Goal: Information Seeking & Learning: Learn about a topic

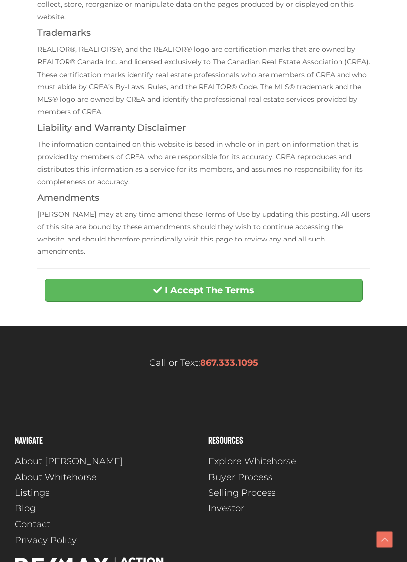
scroll to position [308, 0]
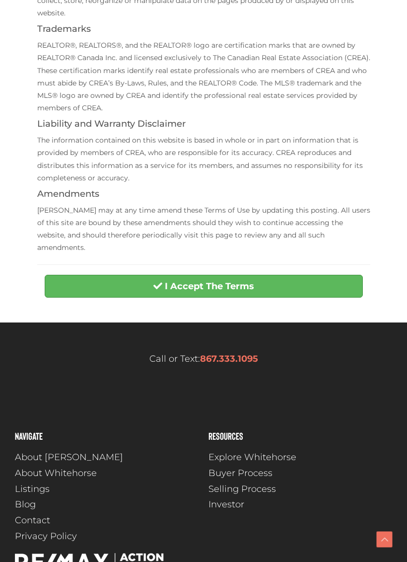
click at [206, 281] on strong "I Accept The Terms" at bounding box center [209, 286] width 89 height 11
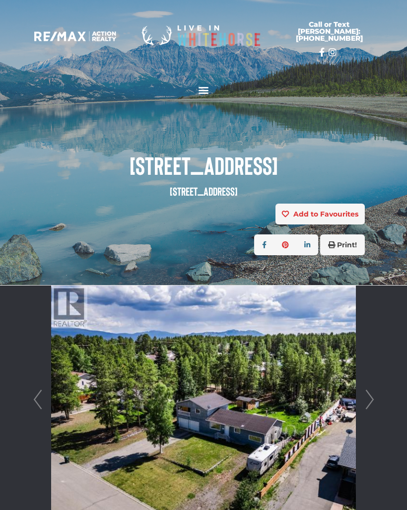
click at [236, 418] on img at bounding box center [203, 400] width 304 height 228
click at [369, 395] on link "Next" at bounding box center [370, 400] width 15 height 228
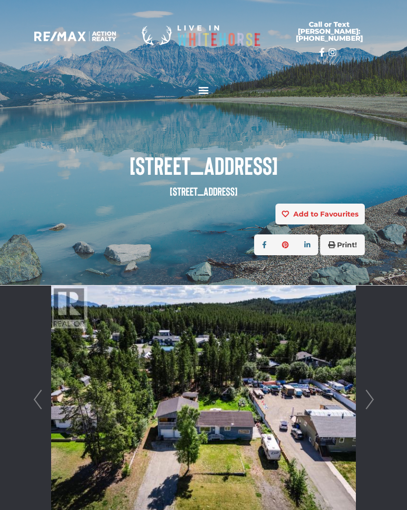
click at [370, 398] on link "Next" at bounding box center [370, 400] width 15 height 228
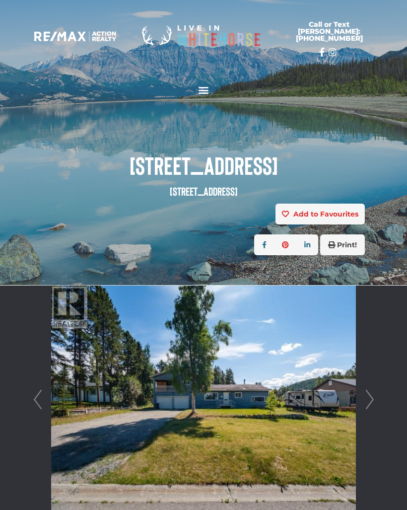
click at [371, 393] on link "Next" at bounding box center [370, 400] width 15 height 228
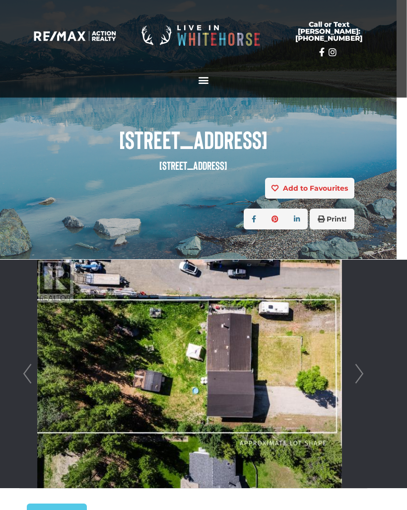
scroll to position [26, 10]
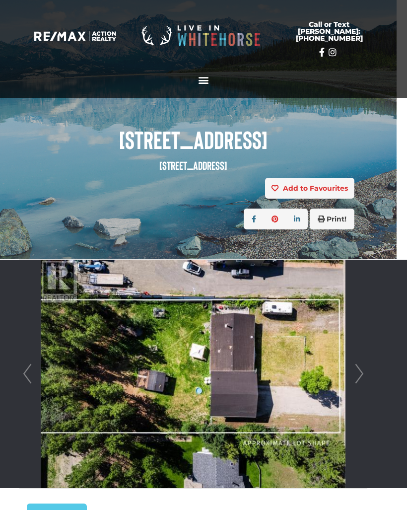
click at [366, 377] on link "Next" at bounding box center [359, 374] width 15 height 228
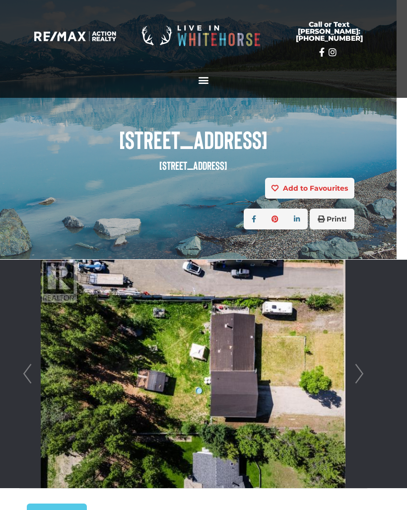
click at [356, 370] on link "Next" at bounding box center [359, 374] width 15 height 228
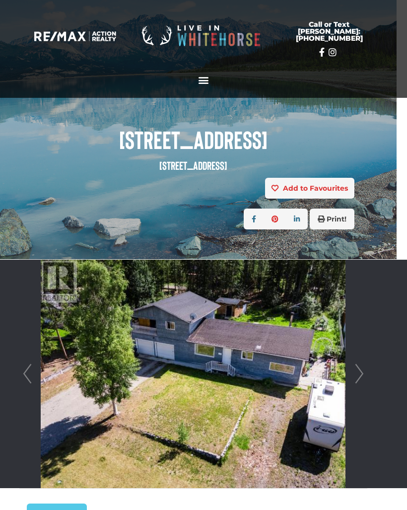
click at [362, 369] on link "Next" at bounding box center [359, 374] width 15 height 228
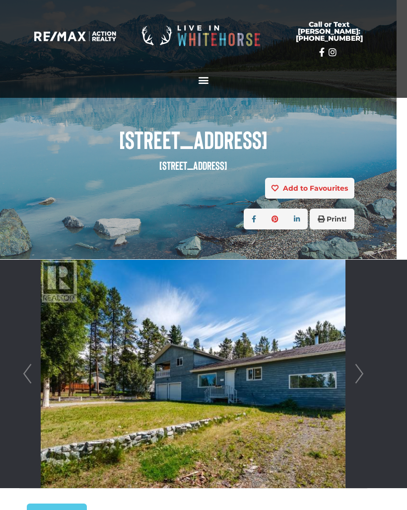
click at [362, 371] on link "Next" at bounding box center [359, 374] width 15 height 228
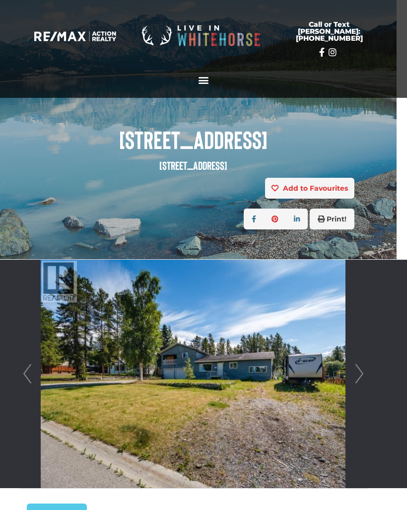
click at [362, 368] on link "Next" at bounding box center [359, 374] width 15 height 228
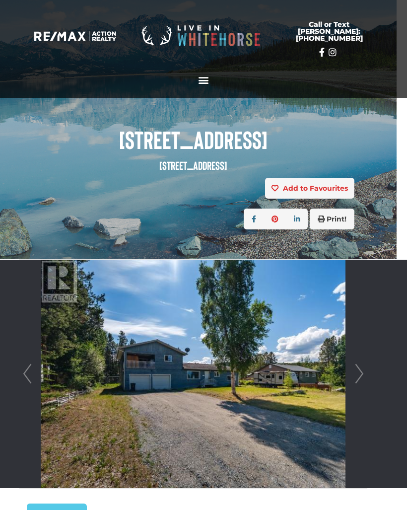
click at [366, 368] on link "Next" at bounding box center [359, 374] width 15 height 228
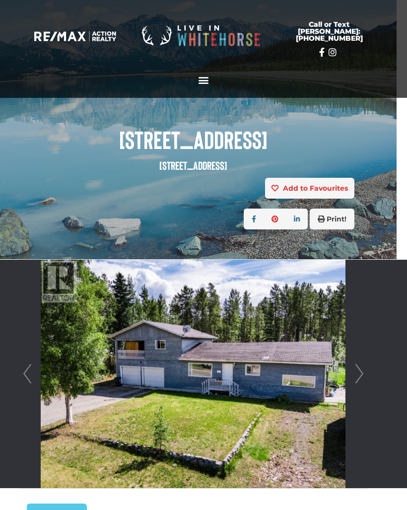
click at [365, 374] on link "Next" at bounding box center [359, 374] width 15 height 228
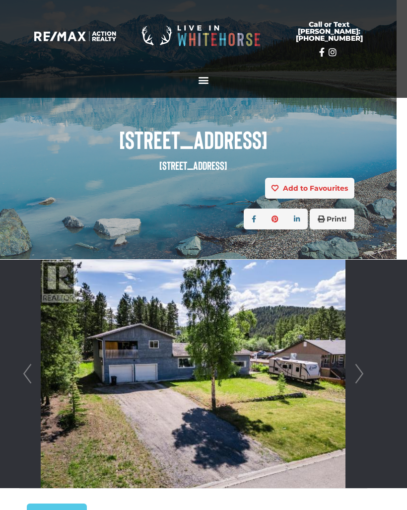
click at [366, 369] on link "Next" at bounding box center [359, 374] width 15 height 228
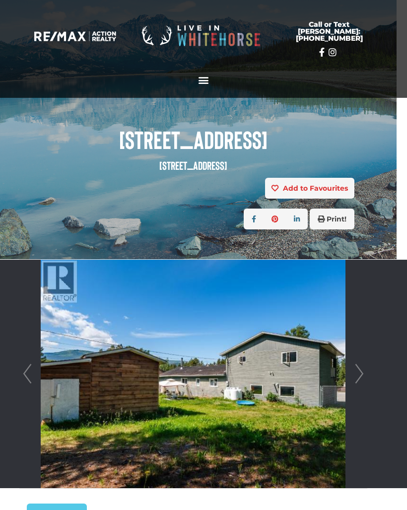
click at [366, 374] on link "Next" at bounding box center [359, 374] width 15 height 228
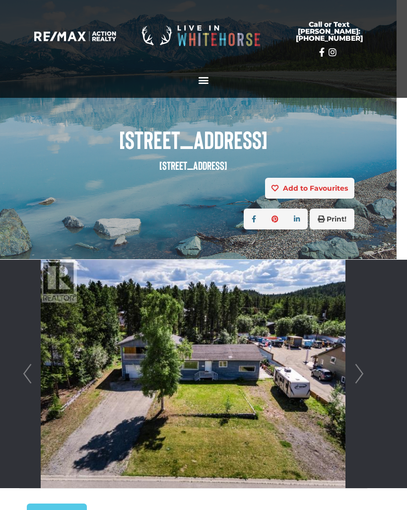
click at [365, 377] on link "Next" at bounding box center [359, 374] width 15 height 228
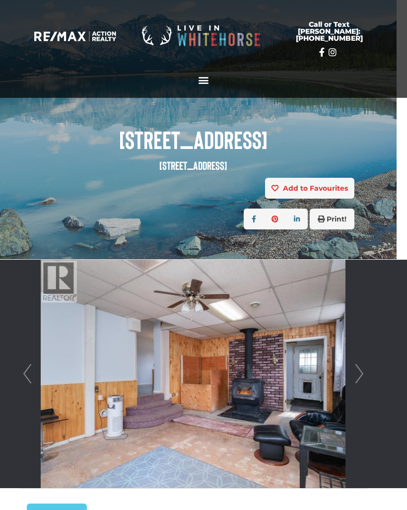
click at [366, 368] on link "Next" at bounding box center [359, 374] width 15 height 228
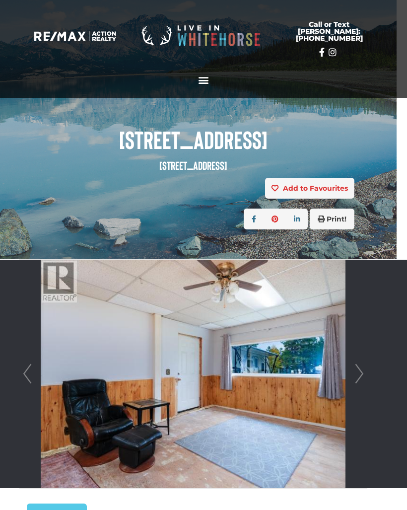
click at [366, 371] on link "Next" at bounding box center [359, 374] width 15 height 228
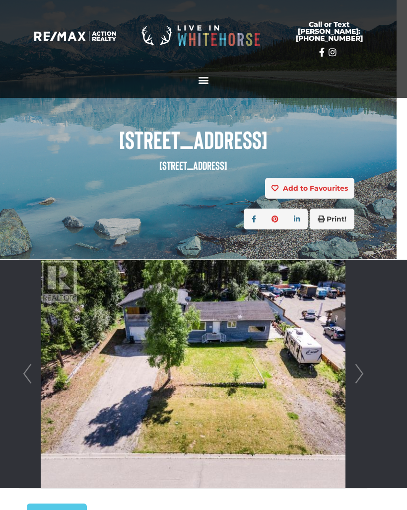
click at [362, 370] on link "Next" at bounding box center [359, 374] width 15 height 228
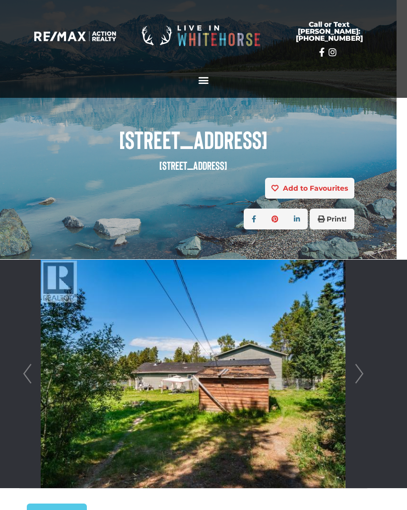
click at [365, 370] on link "Next" at bounding box center [359, 374] width 15 height 228
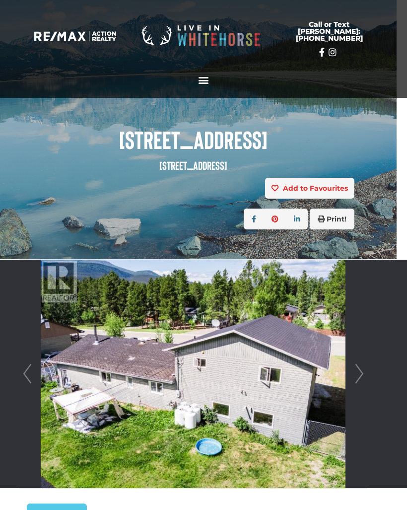
click at [365, 378] on link "Next" at bounding box center [359, 374] width 15 height 228
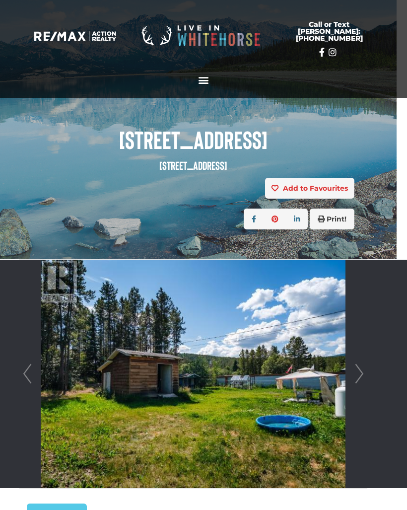
click at [366, 374] on link "Next" at bounding box center [359, 374] width 15 height 228
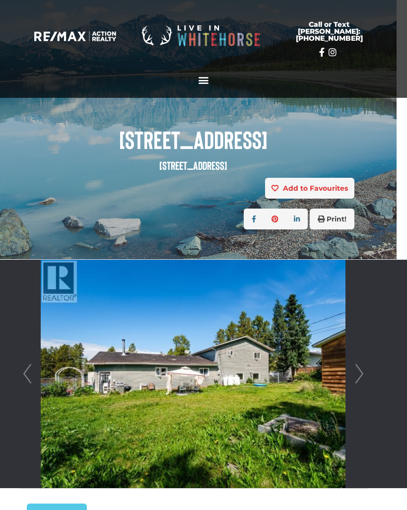
click at [365, 372] on link "Next" at bounding box center [359, 374] width 15 height 228
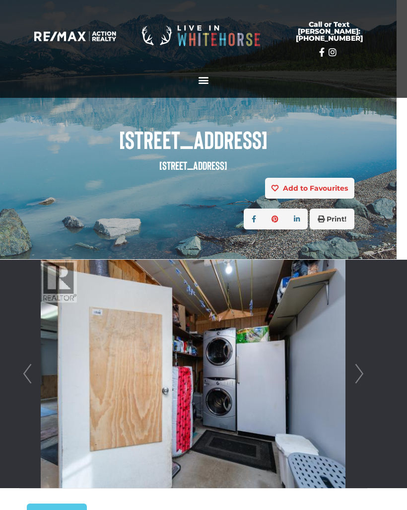
click at [366, 374] on link "Next" at bounding box center [359, 374] width 15 height 228
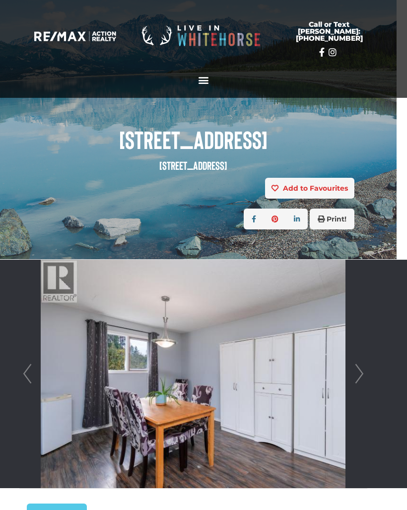
click at [364, 371] on link "Next" at bounding box center [359, 374] width 15 height 228
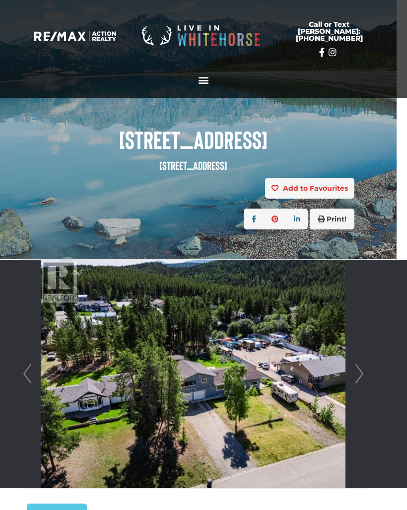
click at [362, 373] on link "Next" at bounding box center [359, 374] width 15 height 228
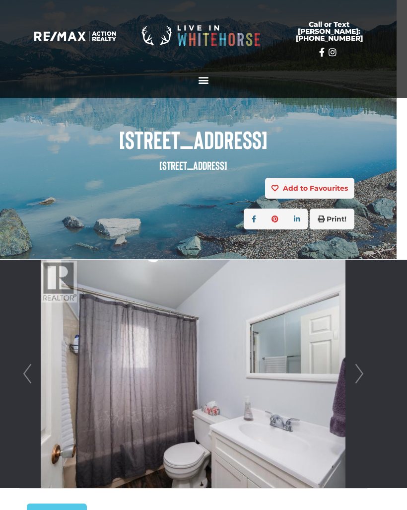
click at [362, 372] on link "Next" at bounding box center [359, 374] width 15 height 228
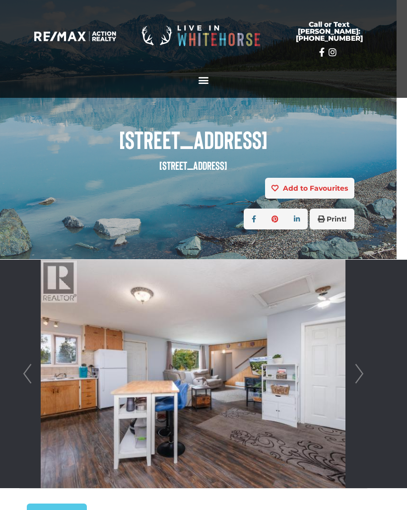
click at [363, 369] on link "Next" at bounding box center [359, 374] width 15 height 228
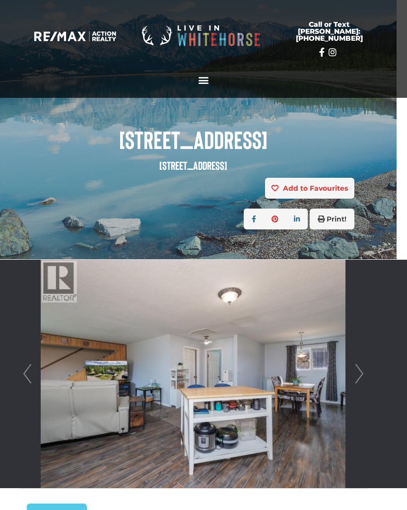
click at [367, 378] on div at bounding box center [193, 374] width 347 height 228
click at [364, 369] on link "Next" at bounding box center [359, 374] width 15 height 228
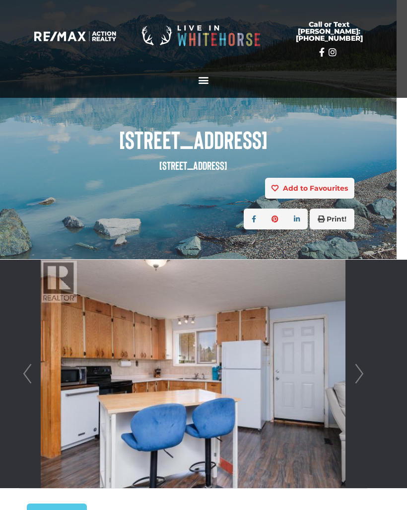
click at [366, 374] on link "Next" at bounding box center [359, 374] width 15 height 228
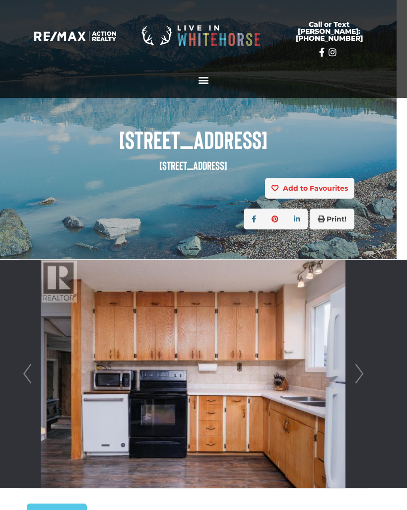
click at [366, 369] on link "Next" at bounding box center [359, 374] width 15 height 228
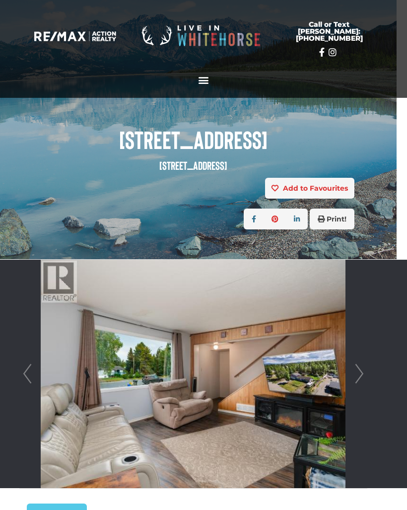
click at [366, 375] on link "Next" at bounding box center [359, 374] width 15 height 228
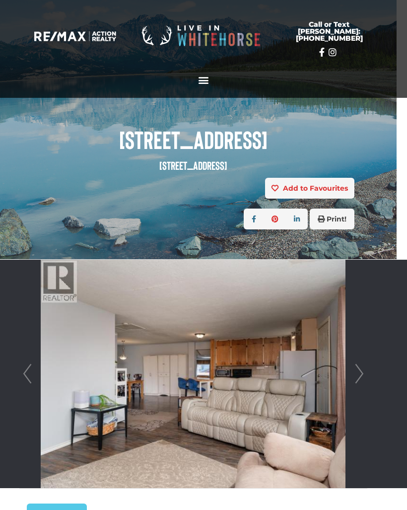
click at [361, 372] on link "Next" at bounding box center [359, 374] width 15 height 228
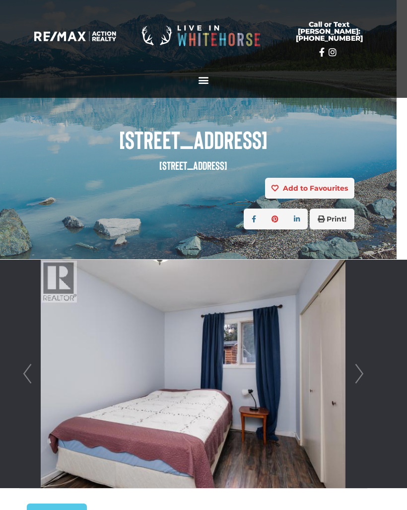
click at [366, 377] on link "Next" at bounding box center [359, 374] width 15 height 228
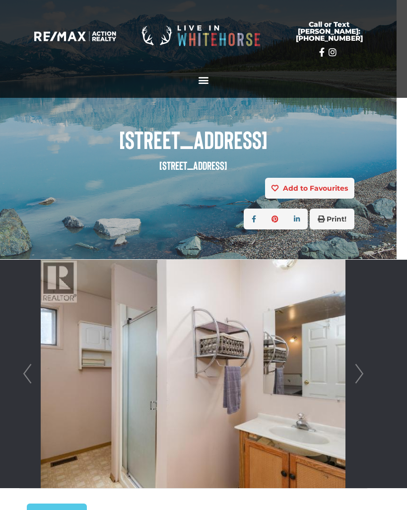
click at [366, 375] on link "Next" at bounding box center [359, 374] width 15 height 228
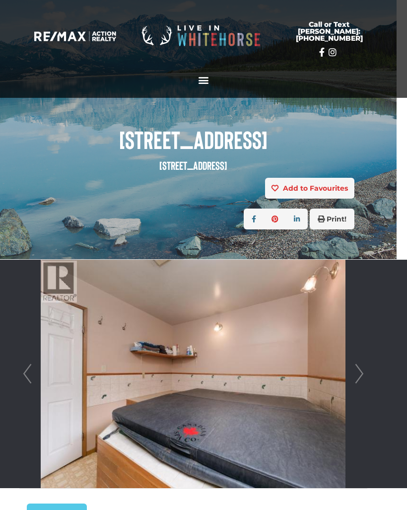
click at [366, 371] on link "Next" at bounding box center [359, 374] width 15 height 228
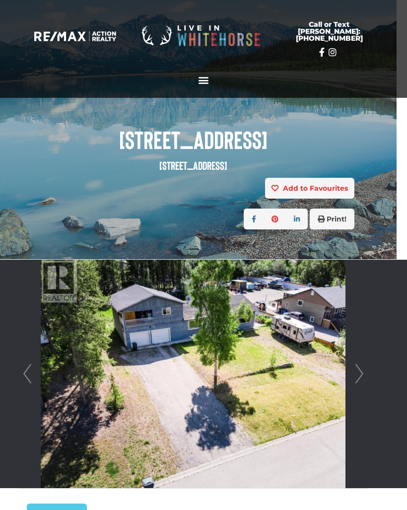
click at [367, 375] on div at bounding box center [193, 374] width 347 height 228
click at [362, 372] on link "Next" at bounding box center [359, 374] width 15 height 228
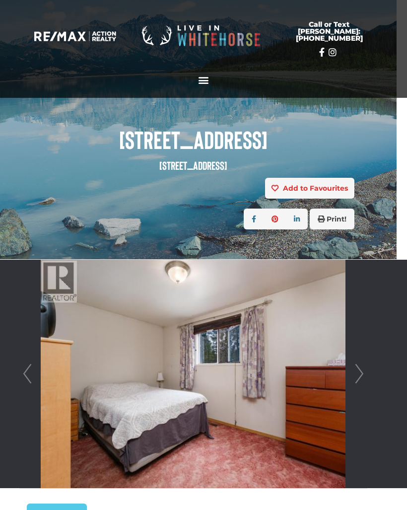
click at [366, 374] on link "Next" at bounding box center [359, 374] width 15 height 228
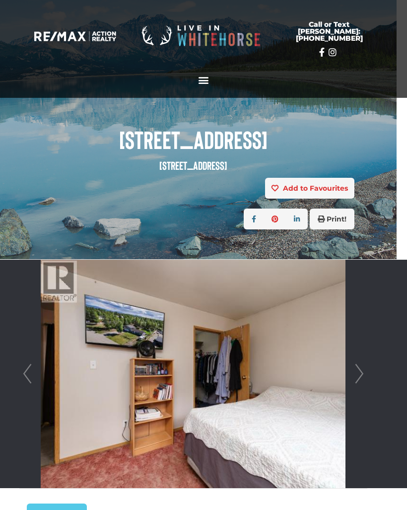
click at [363, 369] on link "Next" at bounding box center [359, 374] width 15 height 228
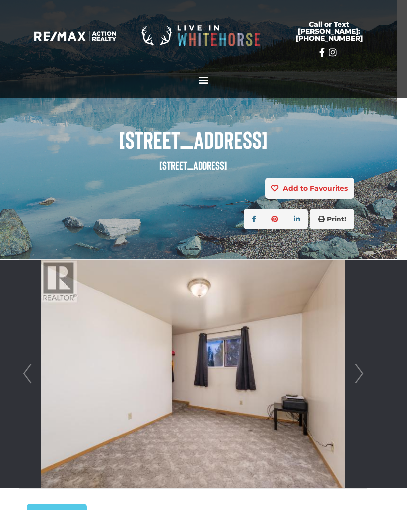
click at [366, 371] on link "Next" at bounding box center [359, 374] width 15 height 228
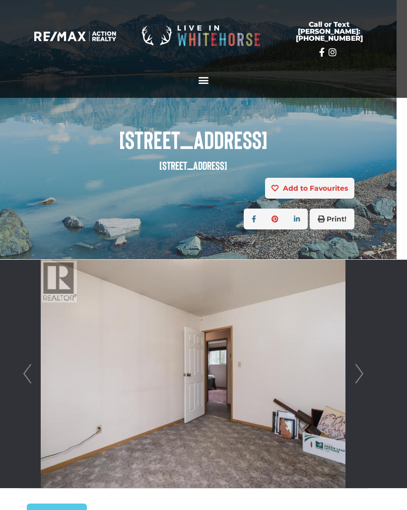
click at [366, 371] on link "Next" at bounding box center [359, 374] width 15 height 228
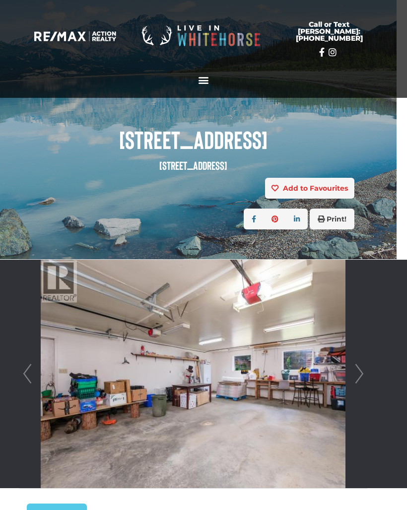
click at [366, 367] on link "Next" at bounding box center [359, 374] width 15 height 228
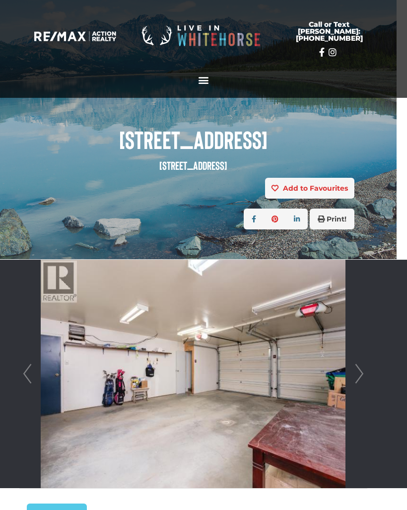
click at [365, 370] on link "Next" at bounding box center [359, 374] width 15 height 228
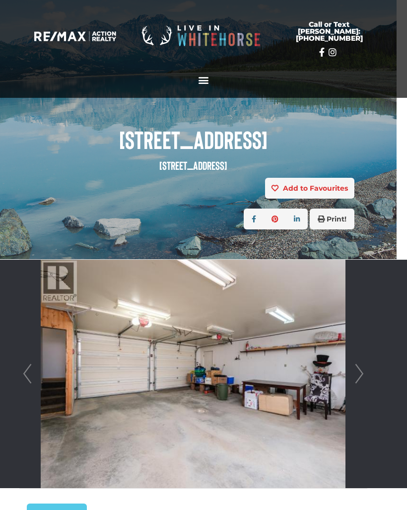
click at [358, 376] on link "Next" at bounding box center [359, 374] width 15 height 228
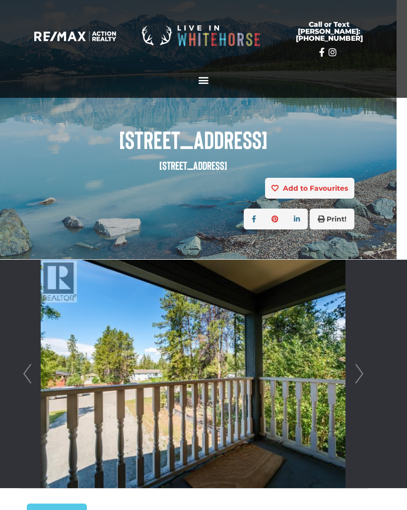
click at [362, 371] on link "Next" at bounding box center [359, 374] width 15 height 228
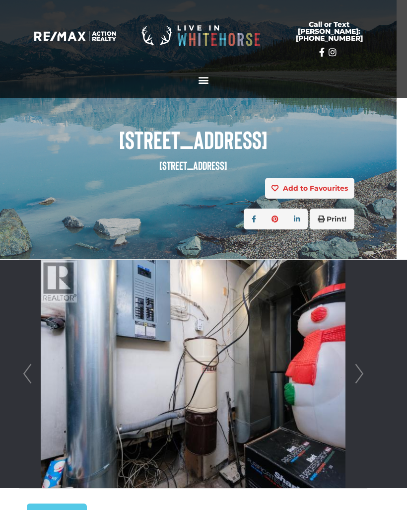
click at [358, 372] on link "Next" at bounding box center [359, 374] width 15 height 228
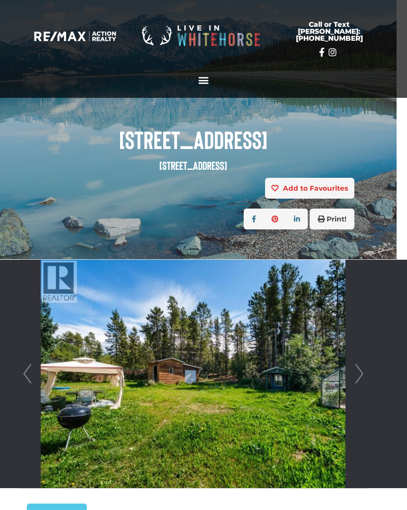
click at [366, 375] on link "Next" at bounding box center [359, 374] width 15 height 228
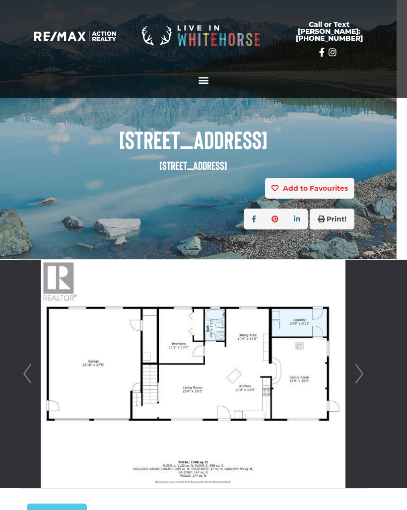
click at [366, 367] on link "Next" at bounding box center [359, 374] width 15 height 228
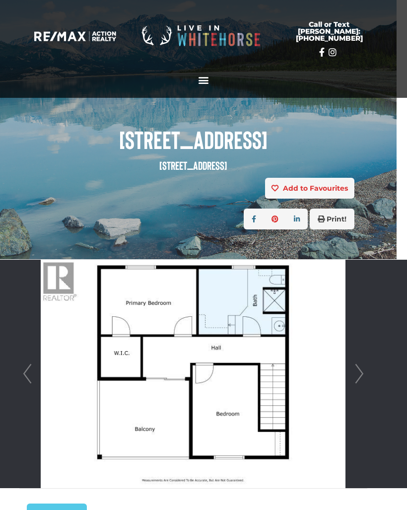
click at [366, 370] on link "Next" at bounding box center [359, 374] width 15 height 228
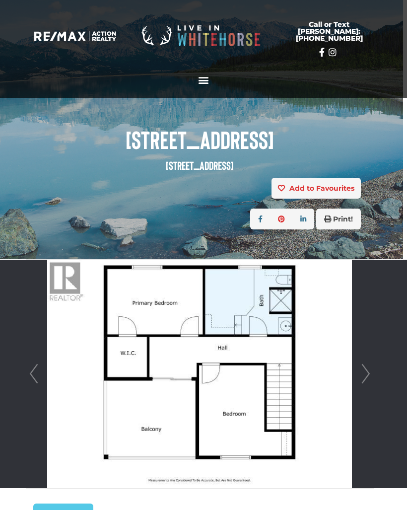
scroll to position [26, 0]
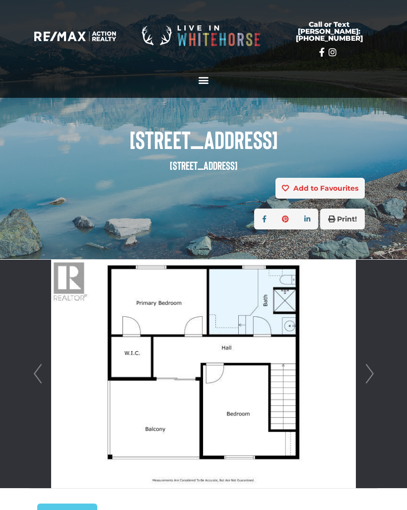
click at [373, 366] on link "Next" at bounding box center [370, 374] width 15 height 228
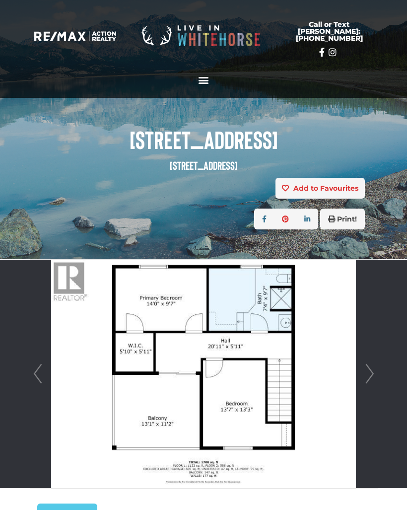
click at [372, 375] on link "Next" at bounding box center [370, 374] width 15 height 228
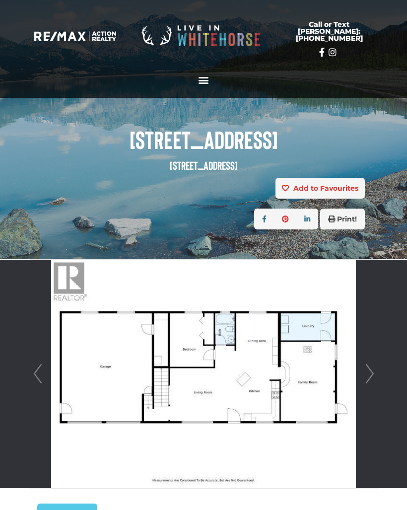
click at [374, 364] on link "Next" at bounding box center [370, 374] width 15 height 228
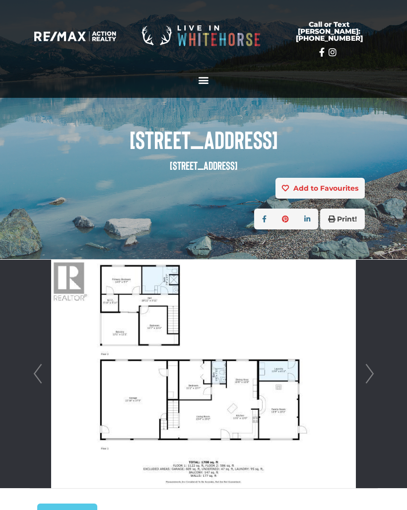
click at [228, 315] on img at bounding box center [203, 374] width 304 height 228
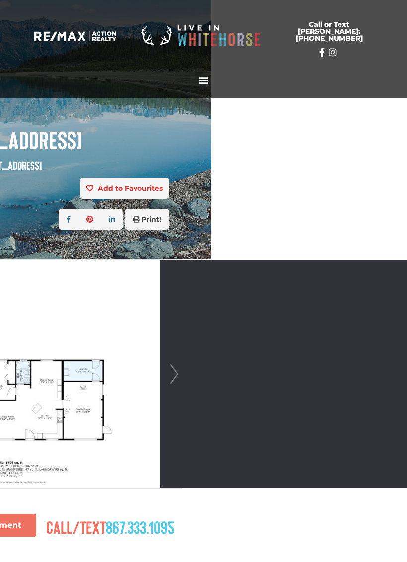
scroll to position [26, 134]
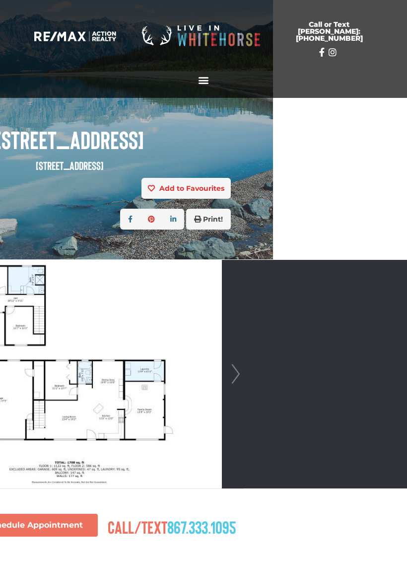
click at [236, 374] on link "Next" at bounding box center [235, 374] width 15 height 228
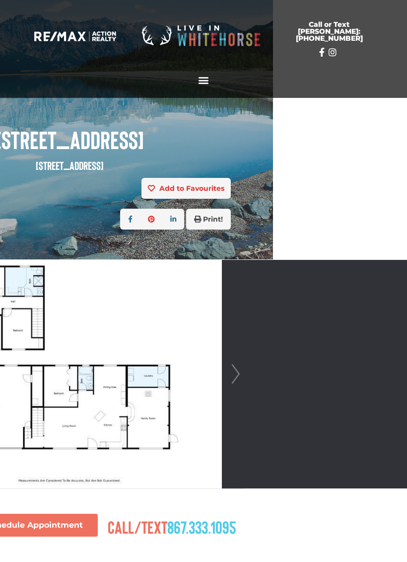
click at [239, 375] on link "Next" at bounding box center [235, 374] width 15 height 228
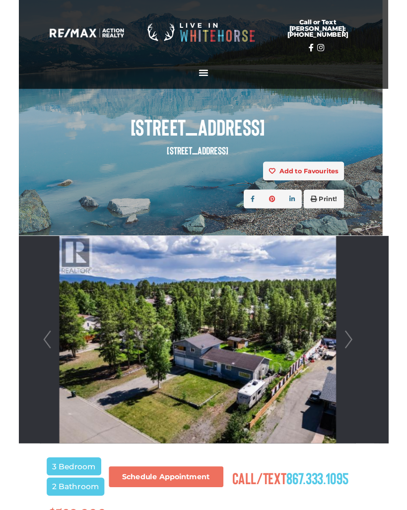
scroll to position [26, 7]
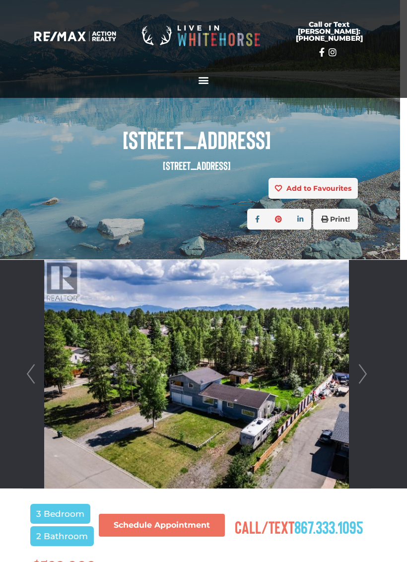
click at [370, 377] on link "Next" at bounding box center [363, 374] width 15 height 228
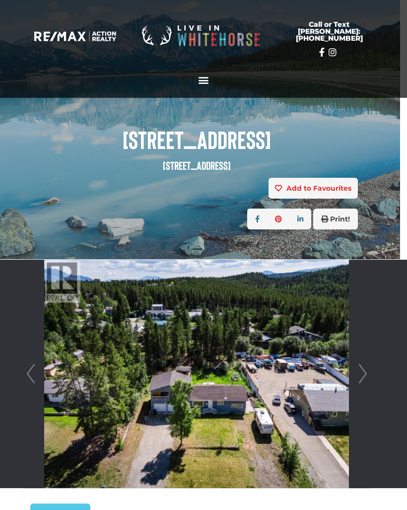
click at [366, 369] on link "Next" at bounding box center [363, 374] width 15 height 228
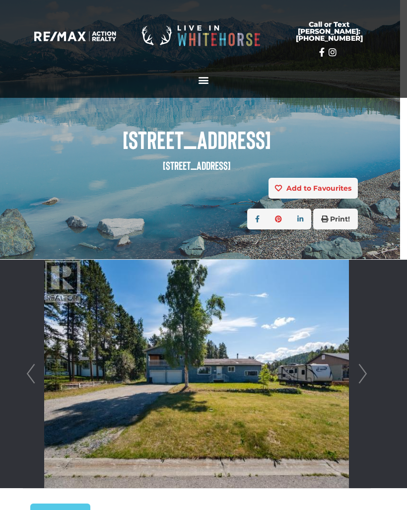
click at [360, 367] on link "Next" at bounding box center [363, 374] width 15 height 228
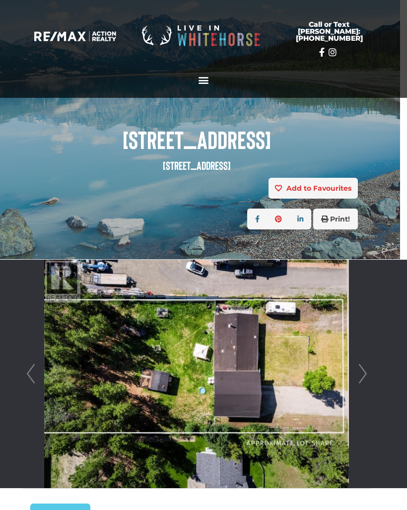
click at [364, 372] on link "Next" at bounding box center [363, 374] width 15 height 228
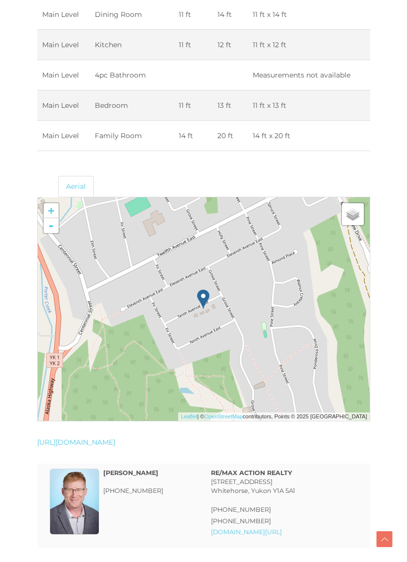
scroll to position [1292, 0]
